Goal: Task Accomplishment & Management: Use online tool/utility

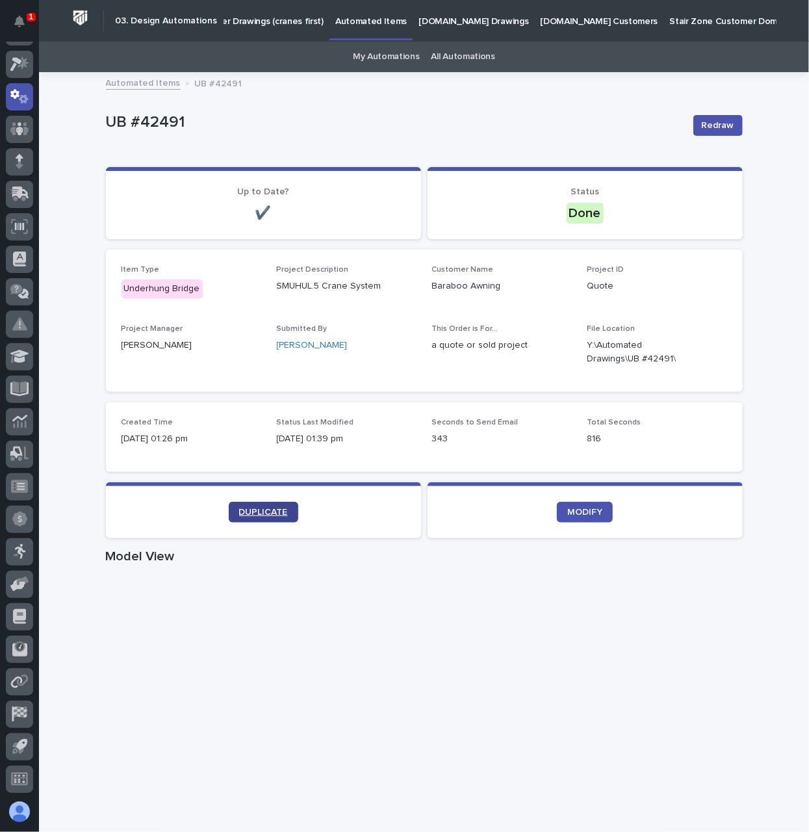
click at [264, 510] on span "DUPLICATE" at bounding box center [263, 511] width 49 height 9
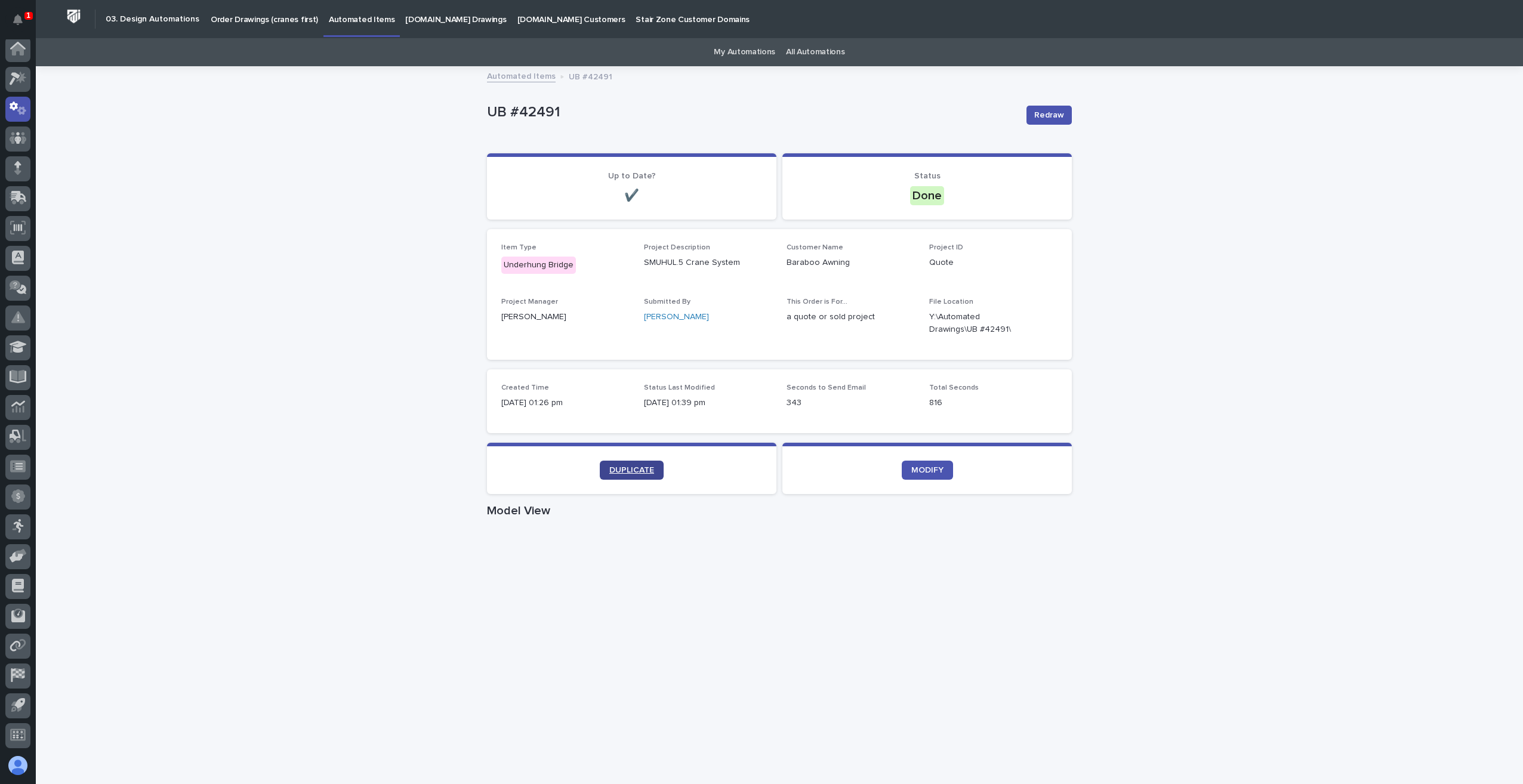
scroll to position [3, 0]
